Goal: Transaction & Acquisition: Purchase product/service

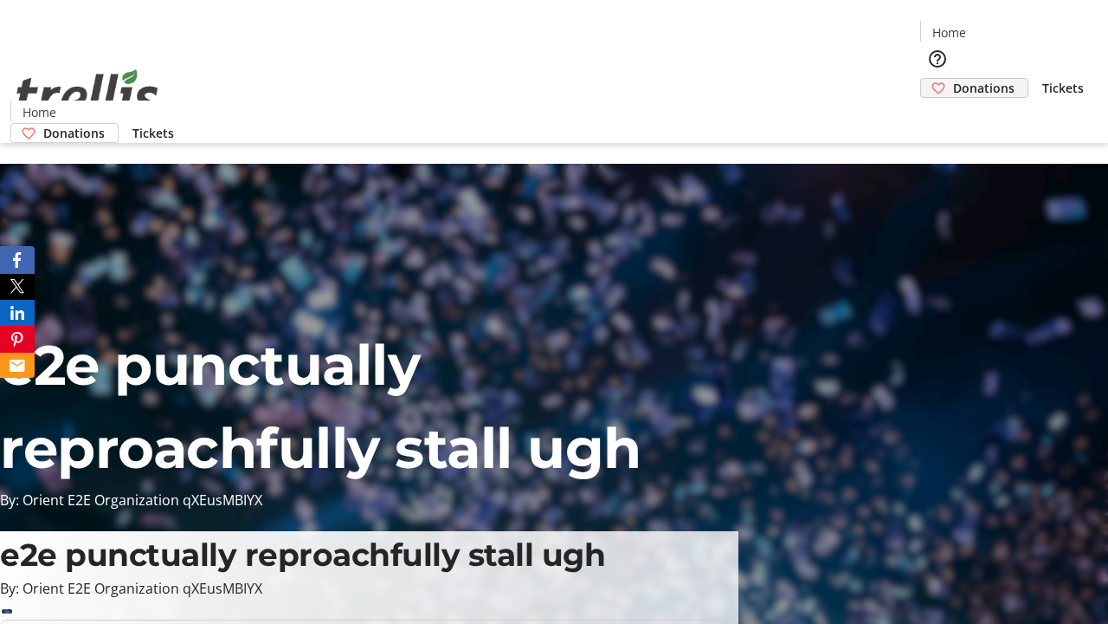
click at [953, 79] on span "Donations" at bounding box center [983, 88] width 61 height 18
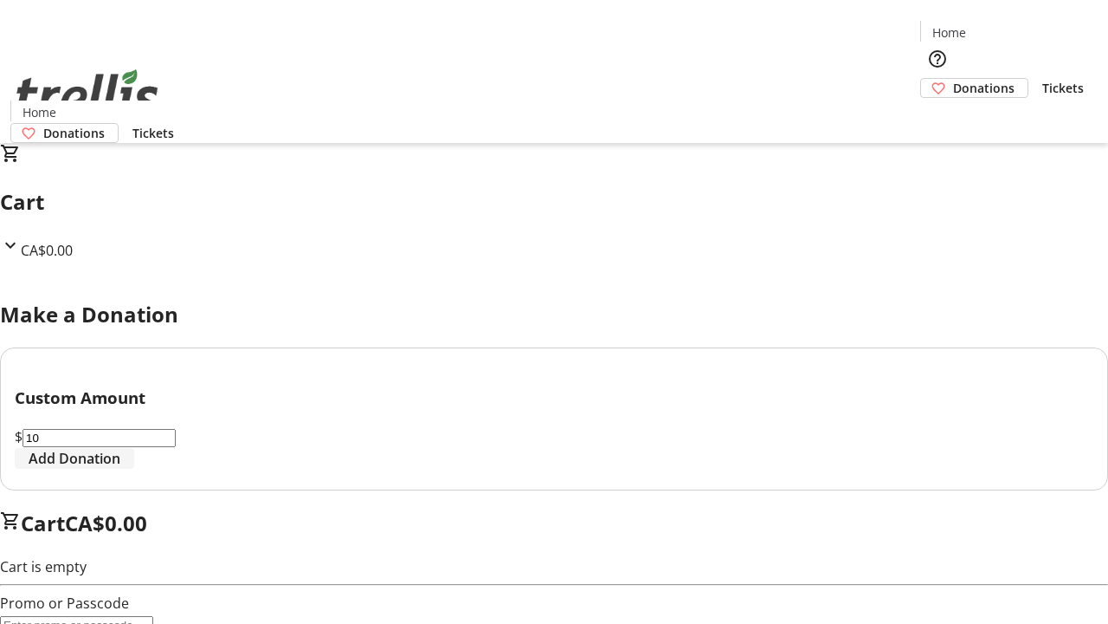
click at [120, 469] on span "Add Donation" at bounding box center [75, 458] width 92 height 21
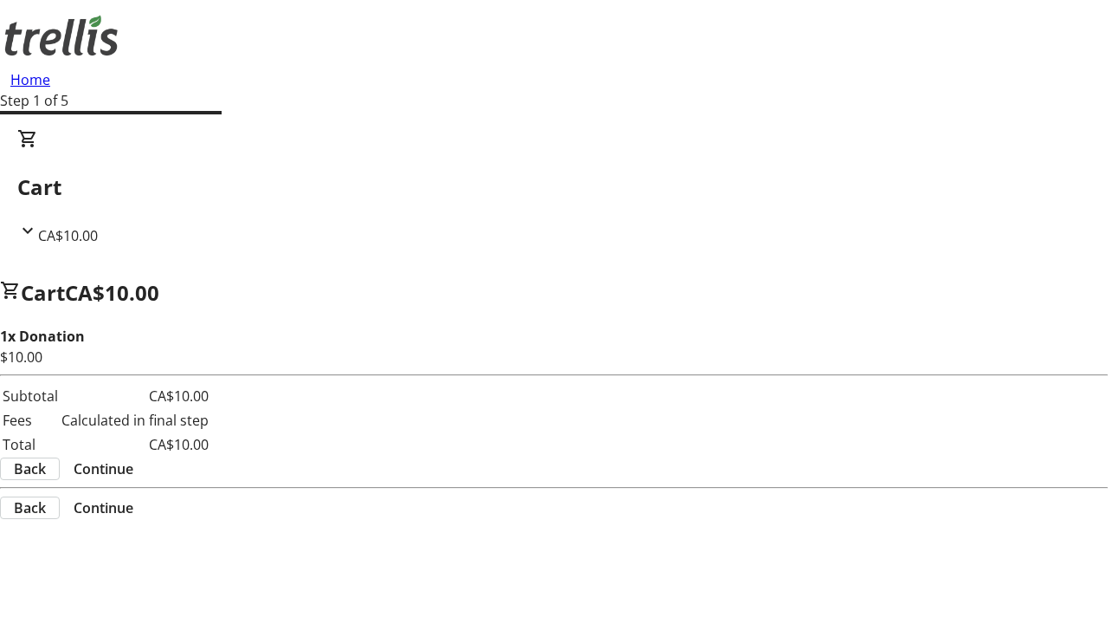
select select "CA"
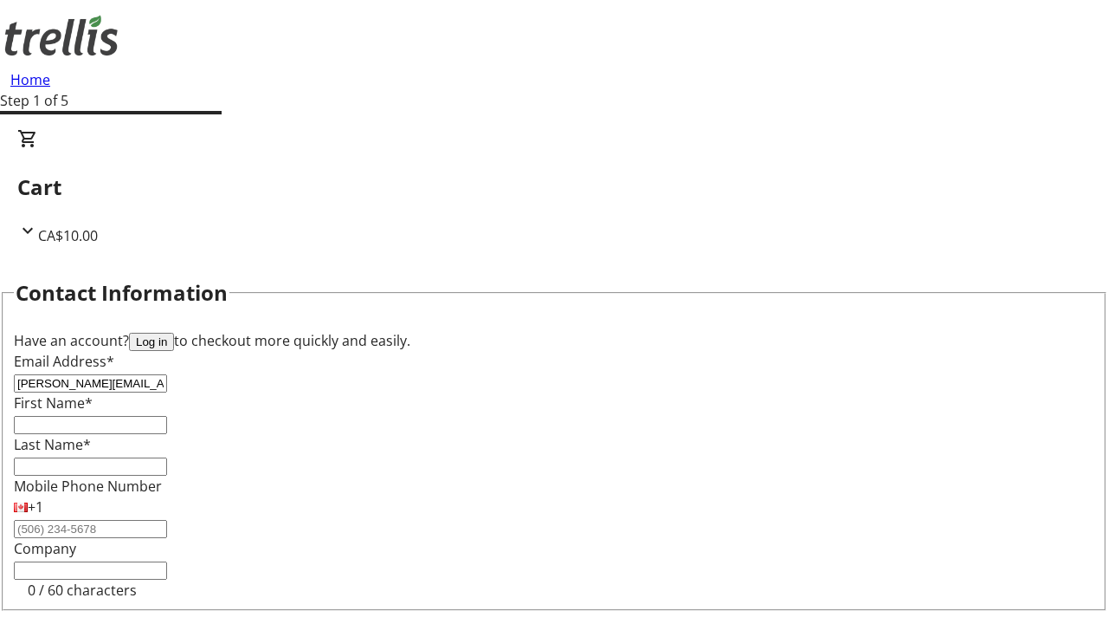
type input "[PERSON_NAME][EMAIL_ADDRESS][DOMAIN_NAME]"
type input "[PERSON_NAME]"
type input "[STREET_ADDRESS][PERSON_NAME]"
type input "Kelowna"
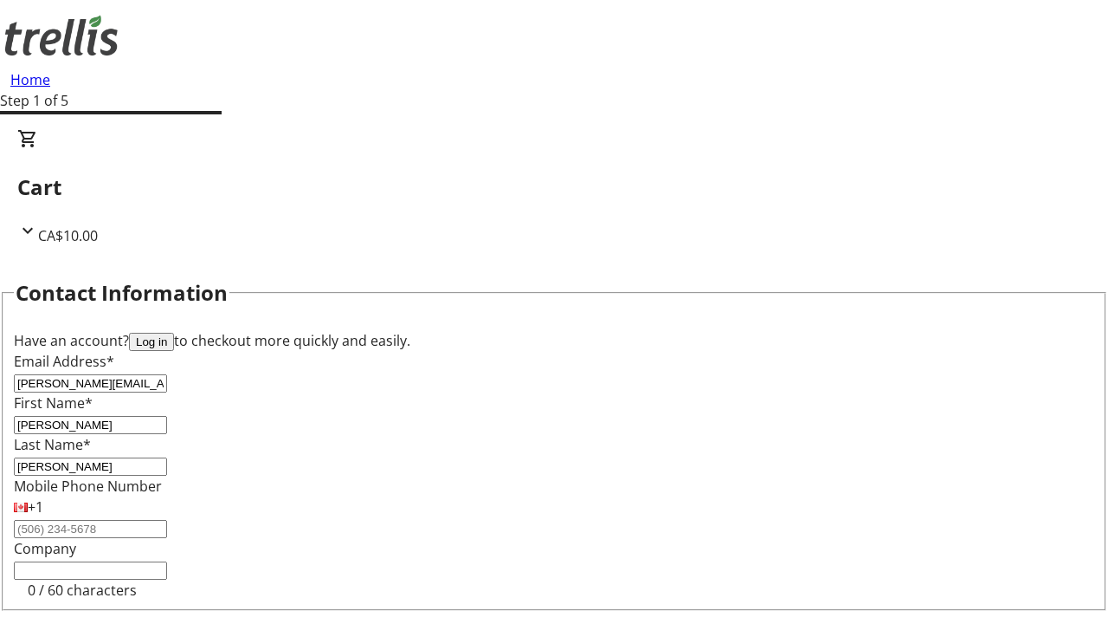
select select "BC"
type input "Kelowna"
type input "V1Y 0C2"
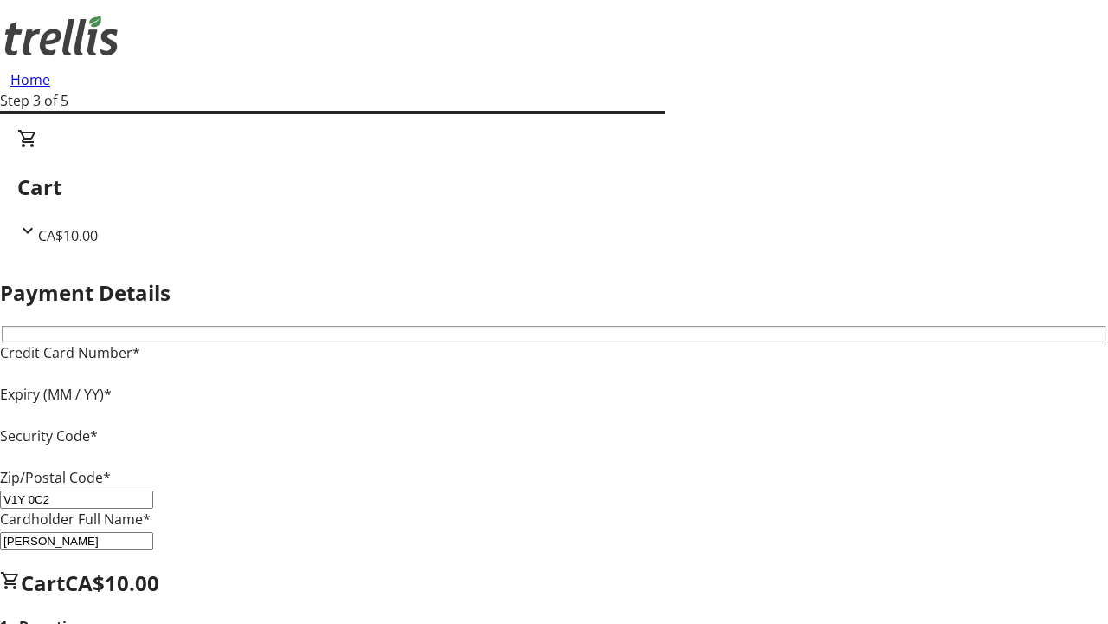
type input "V1Y 0C2"
